Goal: Task Accomplishment & Management: Manage account settings

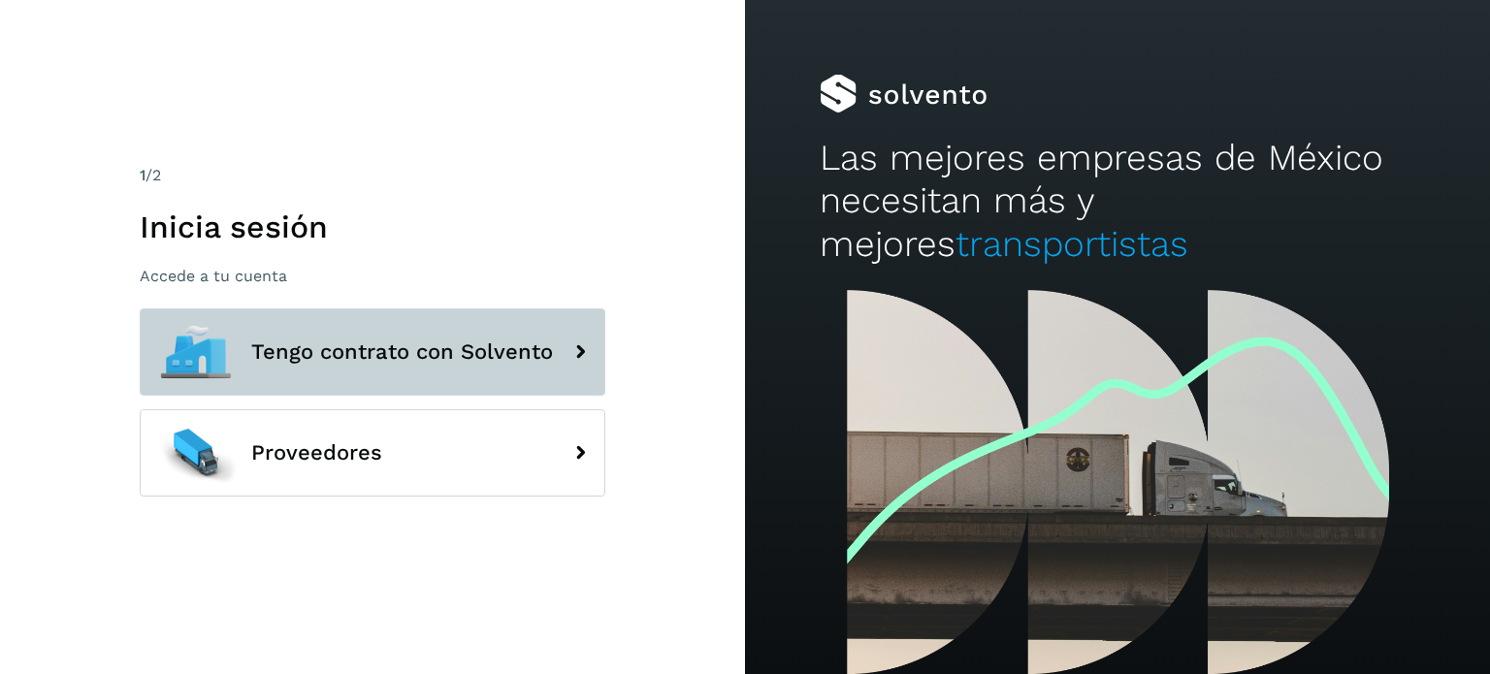
click at [423, 342] on span "Tengo contrato con Solvento" at bounding box center [402, 351] width 302 height 23
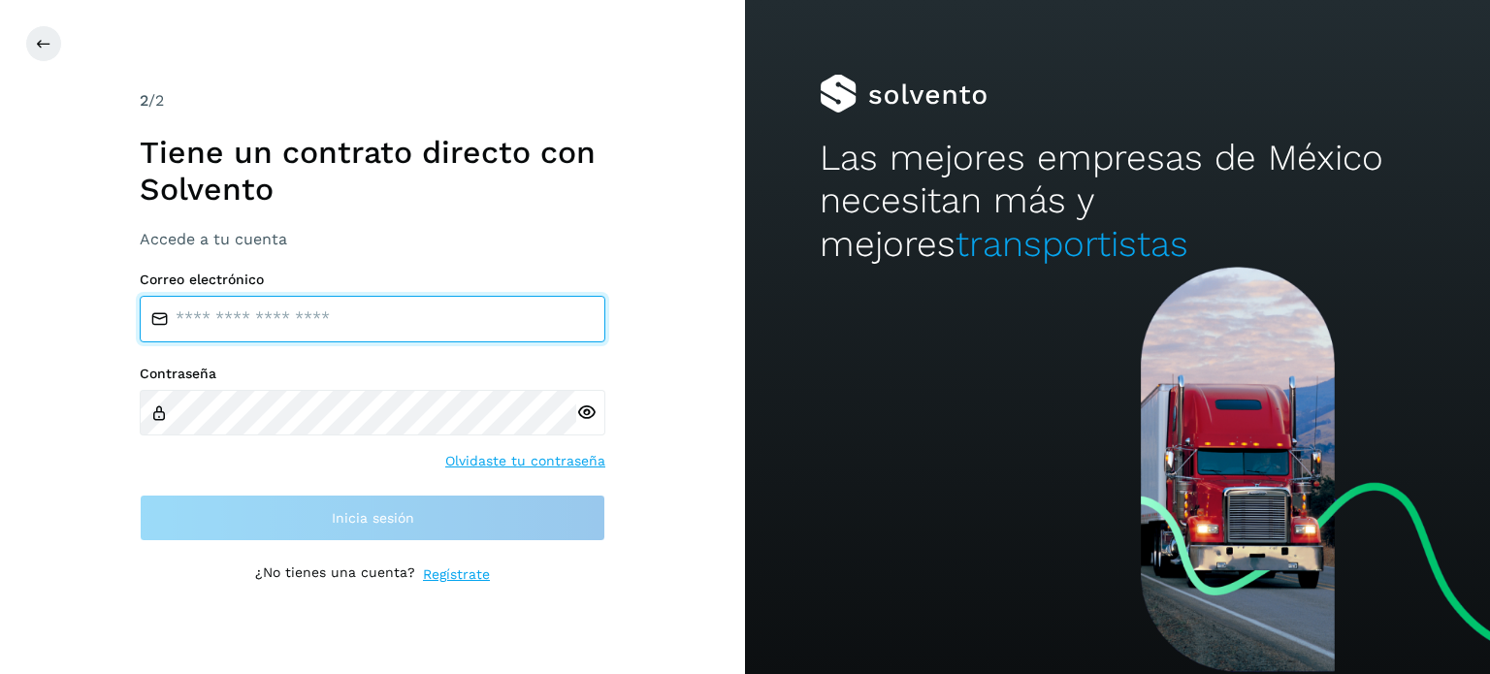
click at [384, 333] on input "email" at bounding box center [373, 319] width 466 height 47
type input "**********"
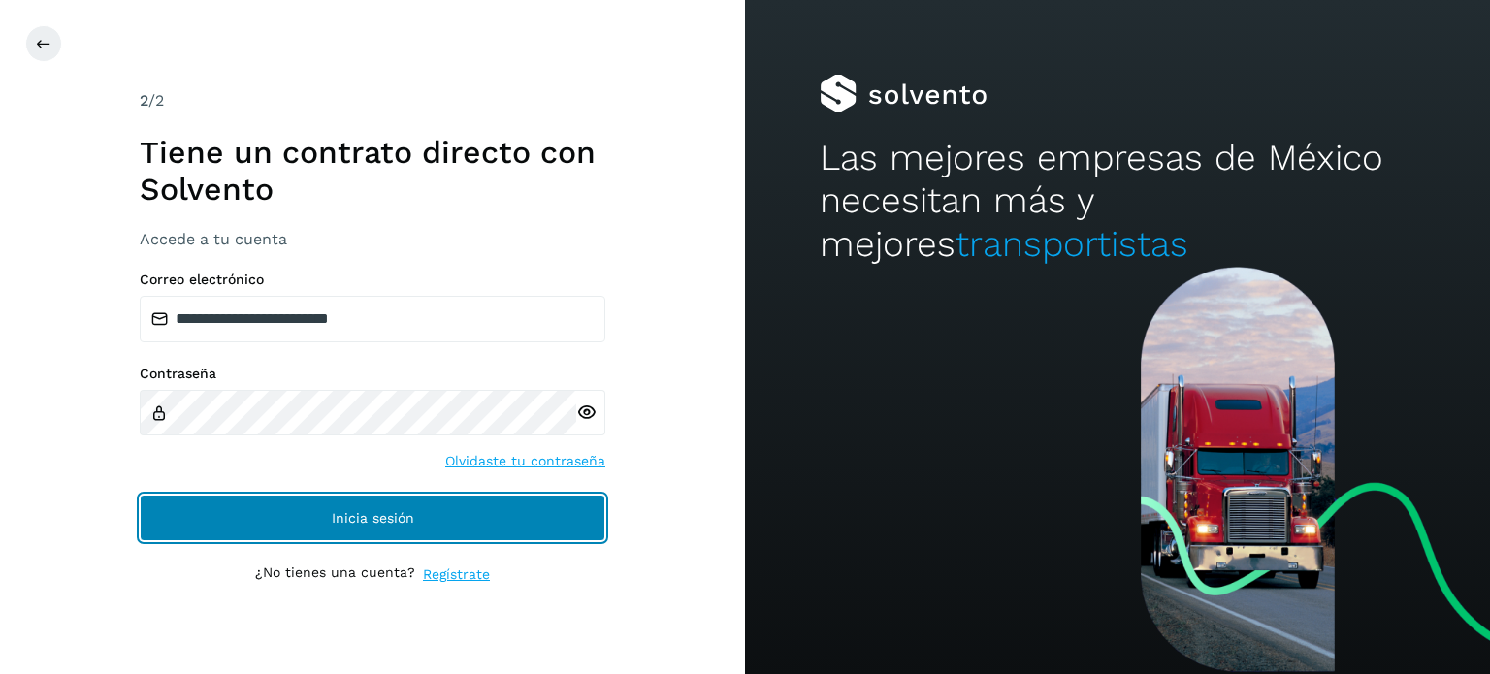
click at [416, 523] on button "Inicia sesión" at bounding box center [373, 518] width 466 height 47
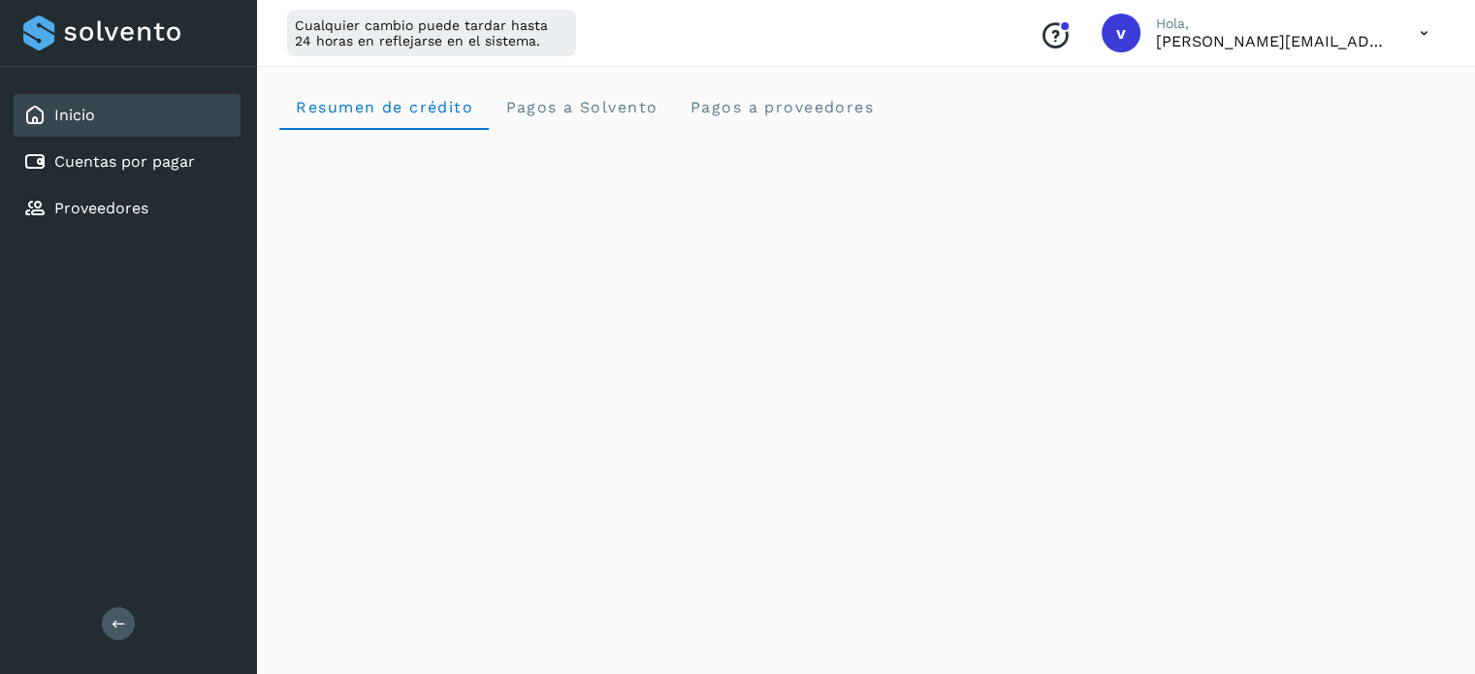
click at [1428, 36] on icon at bounding box center [1425, 34] width 40 height 40
click at [1335, 135] on div "Cerrar sesión" at bounding box center [1328, 125] width 231 height 37
